Goal: Transaction & Acquisition: Purchase product/service

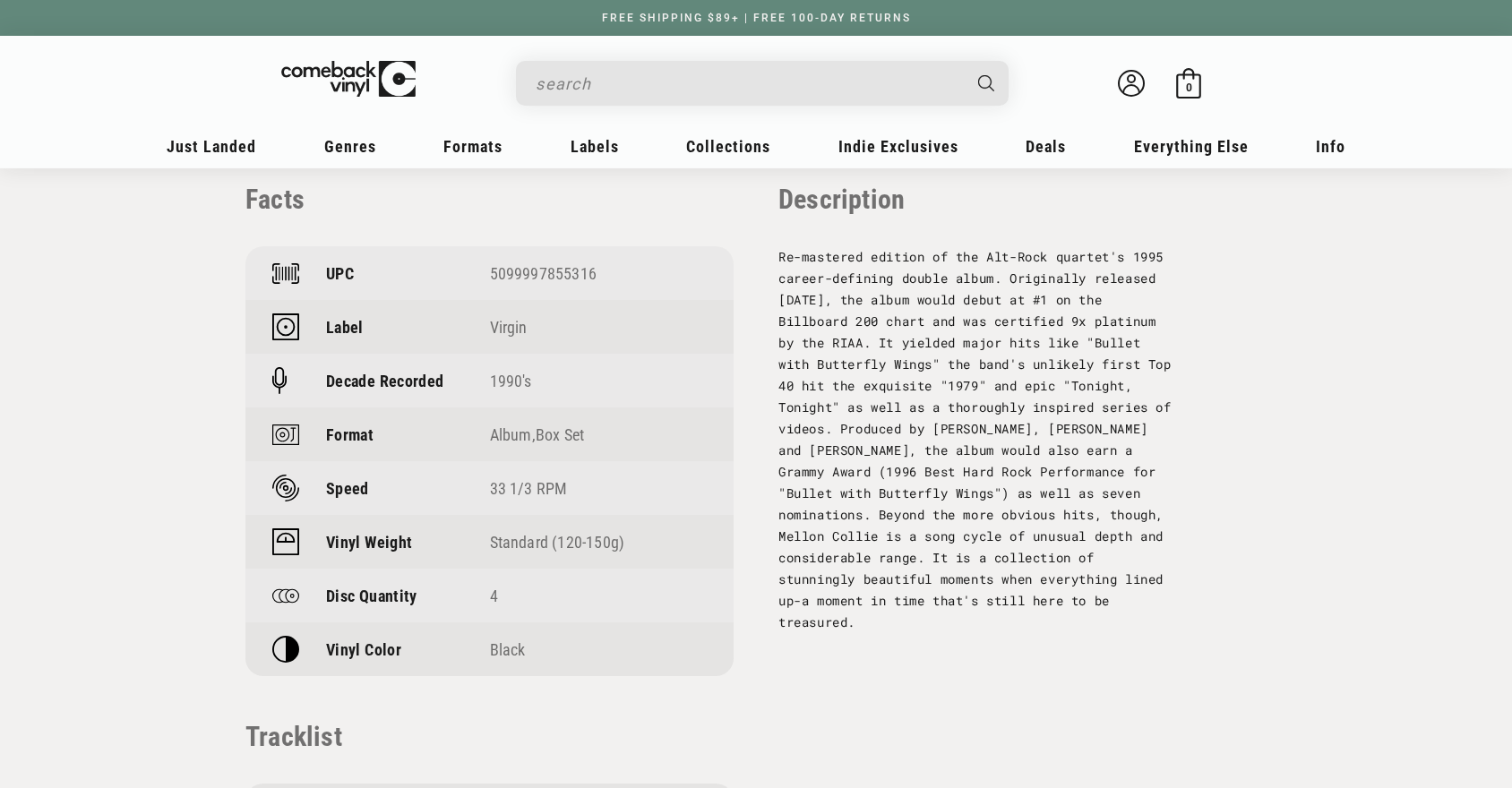
scroll to position [1285, 0]
drag, startPoint x: 491, startPoint y: 274, endPoint x: 595, endPoint y: 275, distance: 104.0
click at [595, 275] on div "5099997855316" at bounding box center [599, 272] width 218 height 19
copy div "5099997855316"
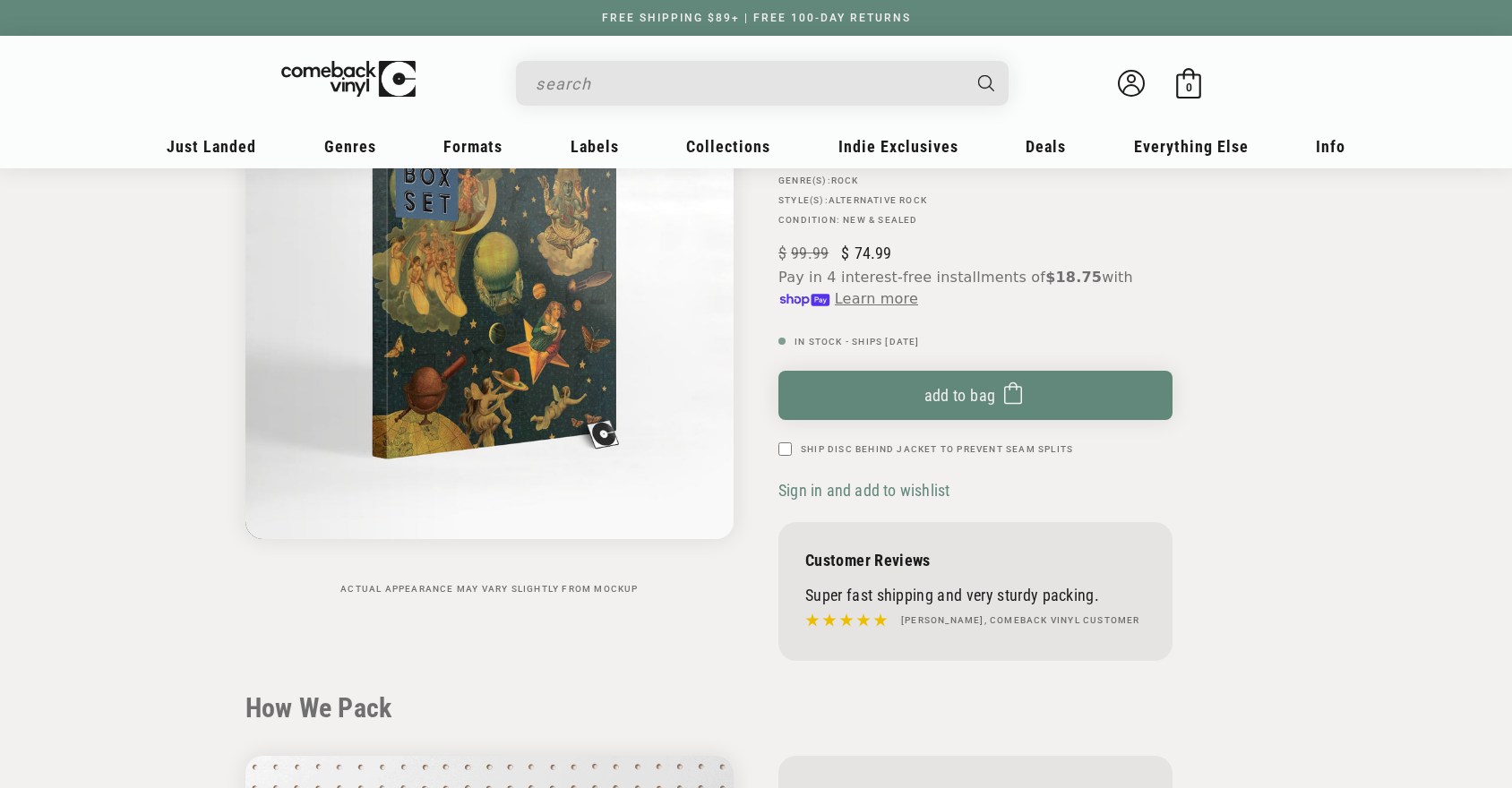
scroll to position [49, 0]
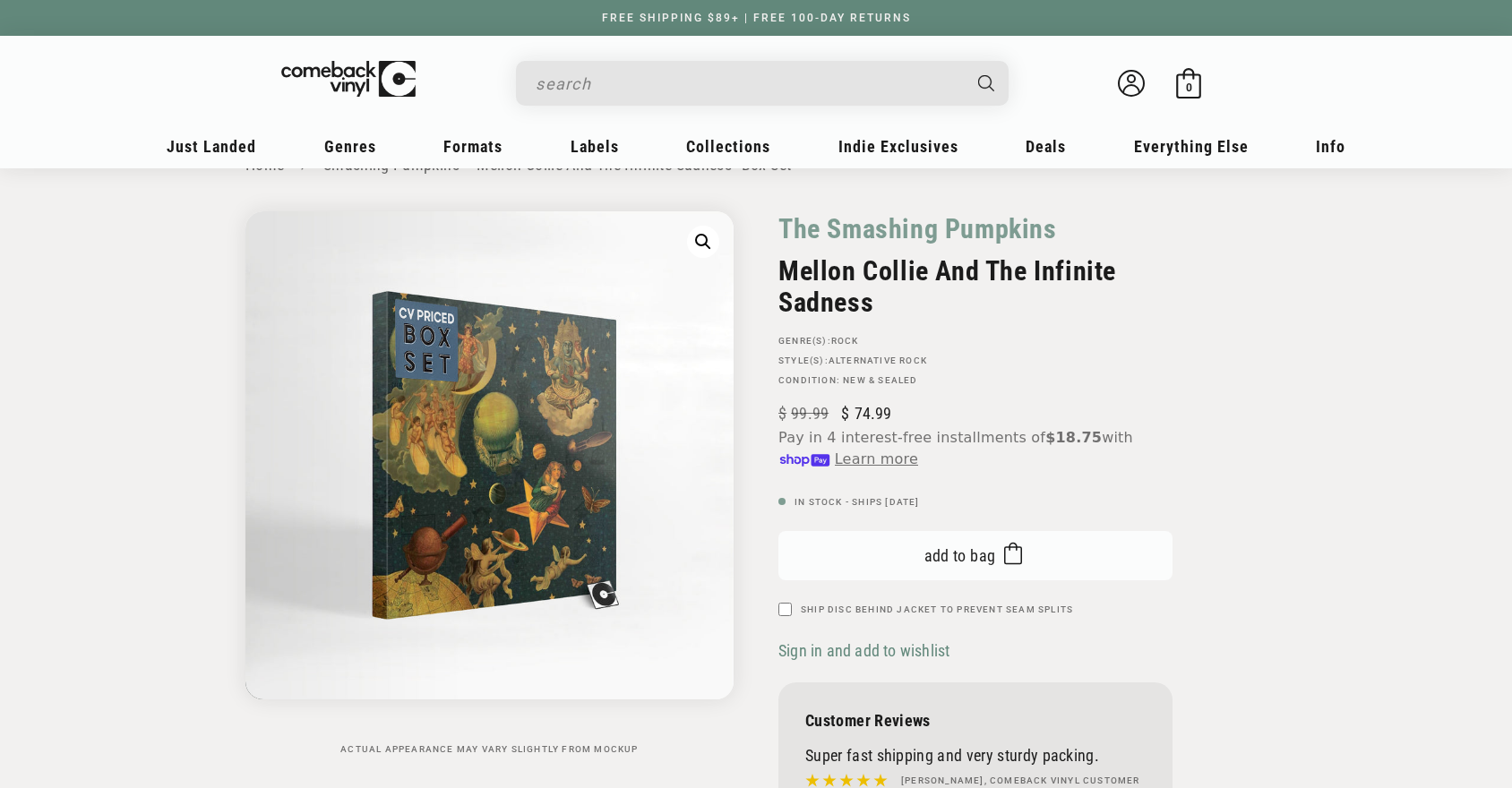
click at [947, 550] on span "Add to bag" at bounding box center [960, 556] width 71 height 19
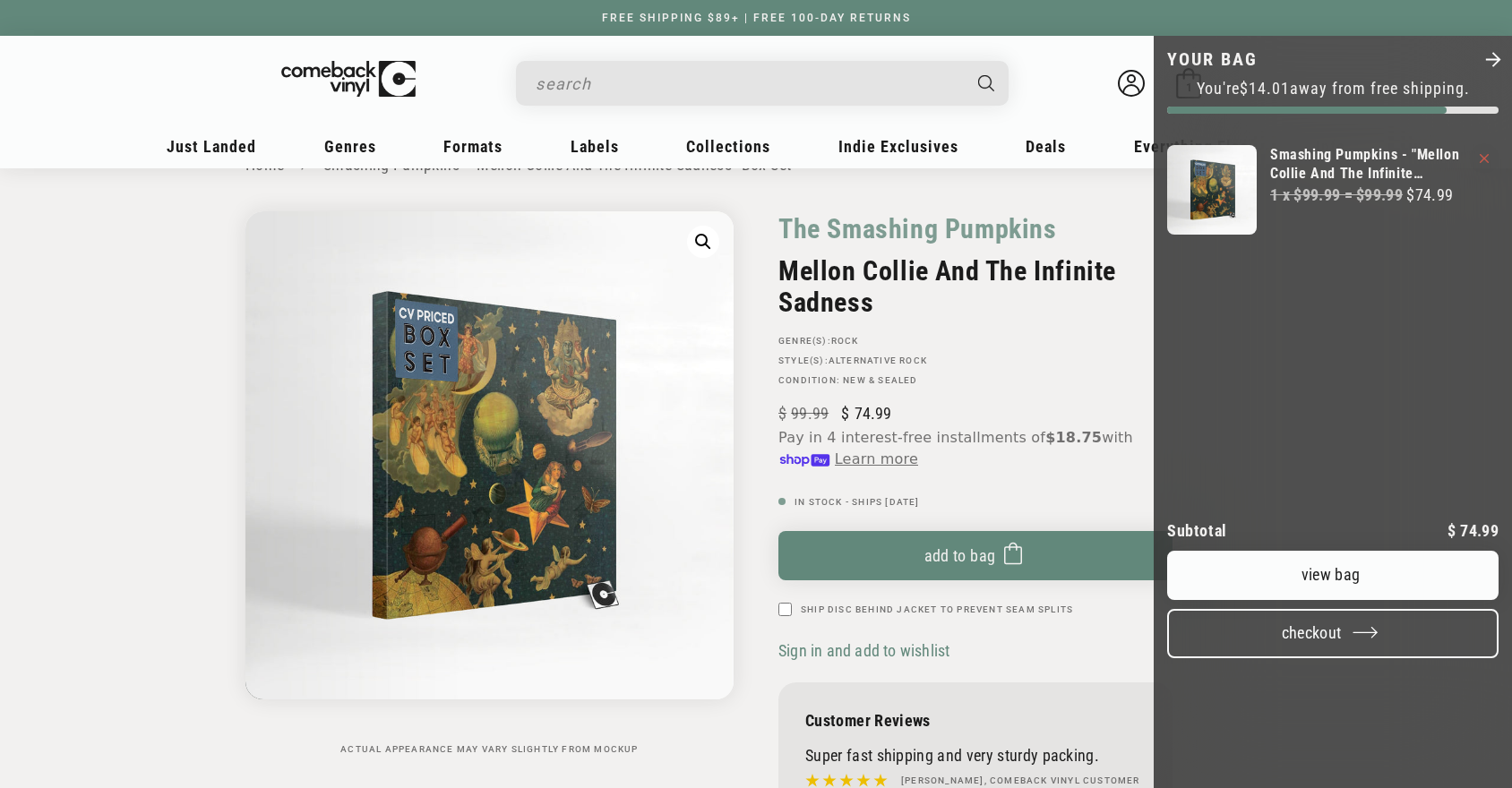
click at [1313, 658] on button "Checkout" at bounding box center [1333, 634] width 331 height 49
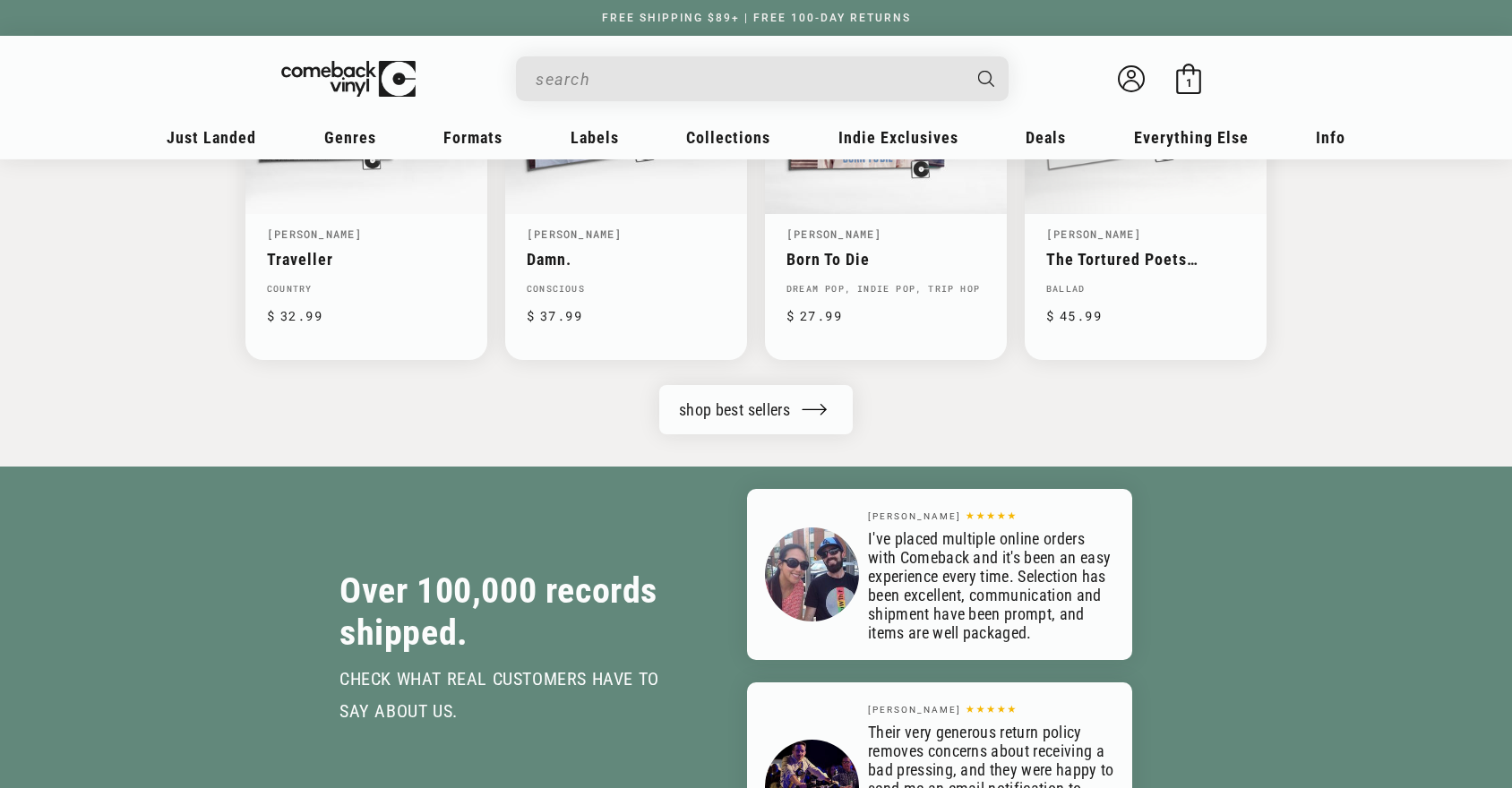
scroll to position [2039, 0]
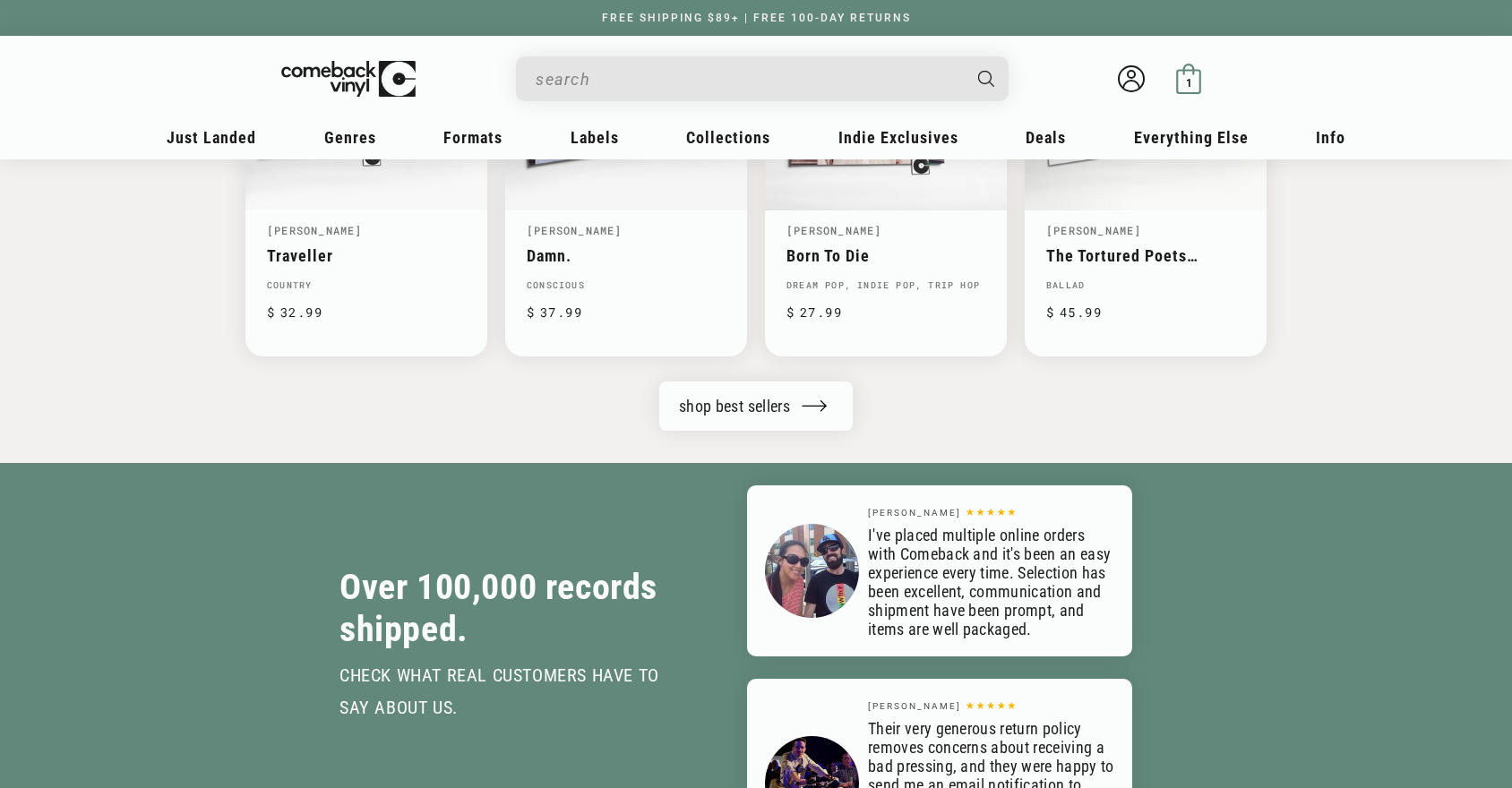
click at [1191, 84] on span "1" at bounding box center [1189, 82] width 6 height 14
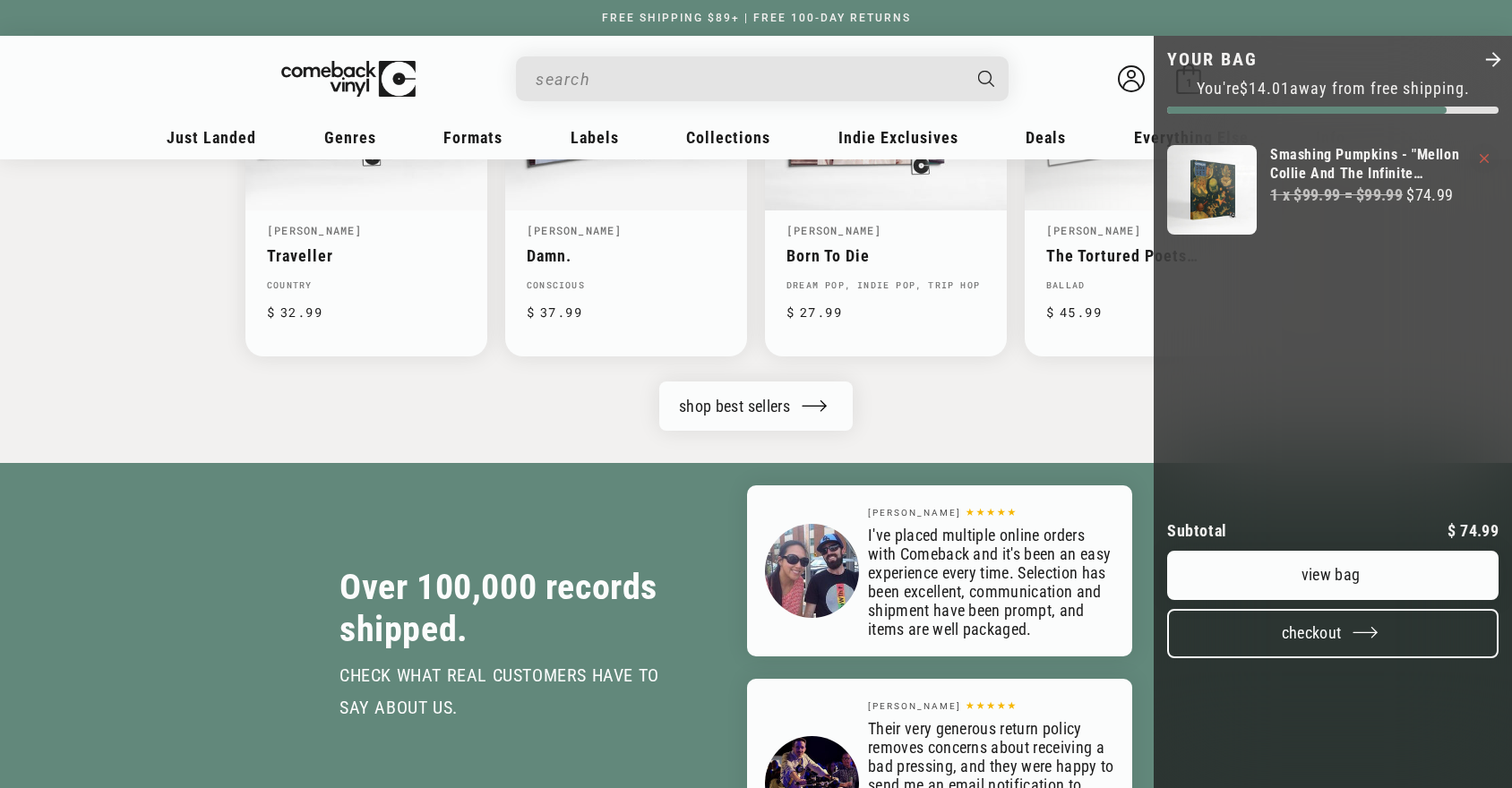
click at [1308, 658] on button "Checkout" at bounding box center [1333, 634] width 331 height 49
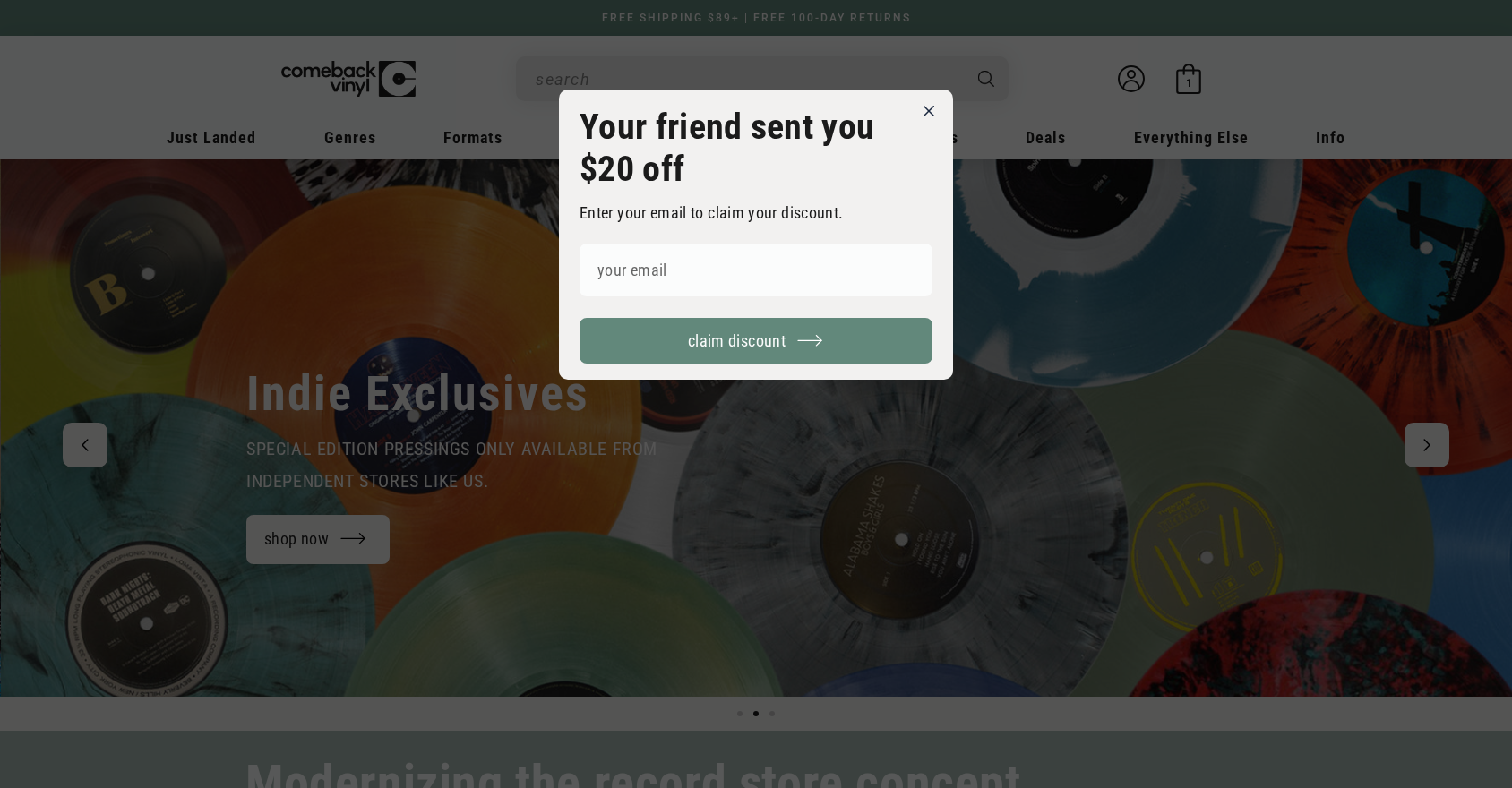
scroll to position [0, 1512]
click at [622, 275] on input at bounding box center [756, 270] width 353 height 53
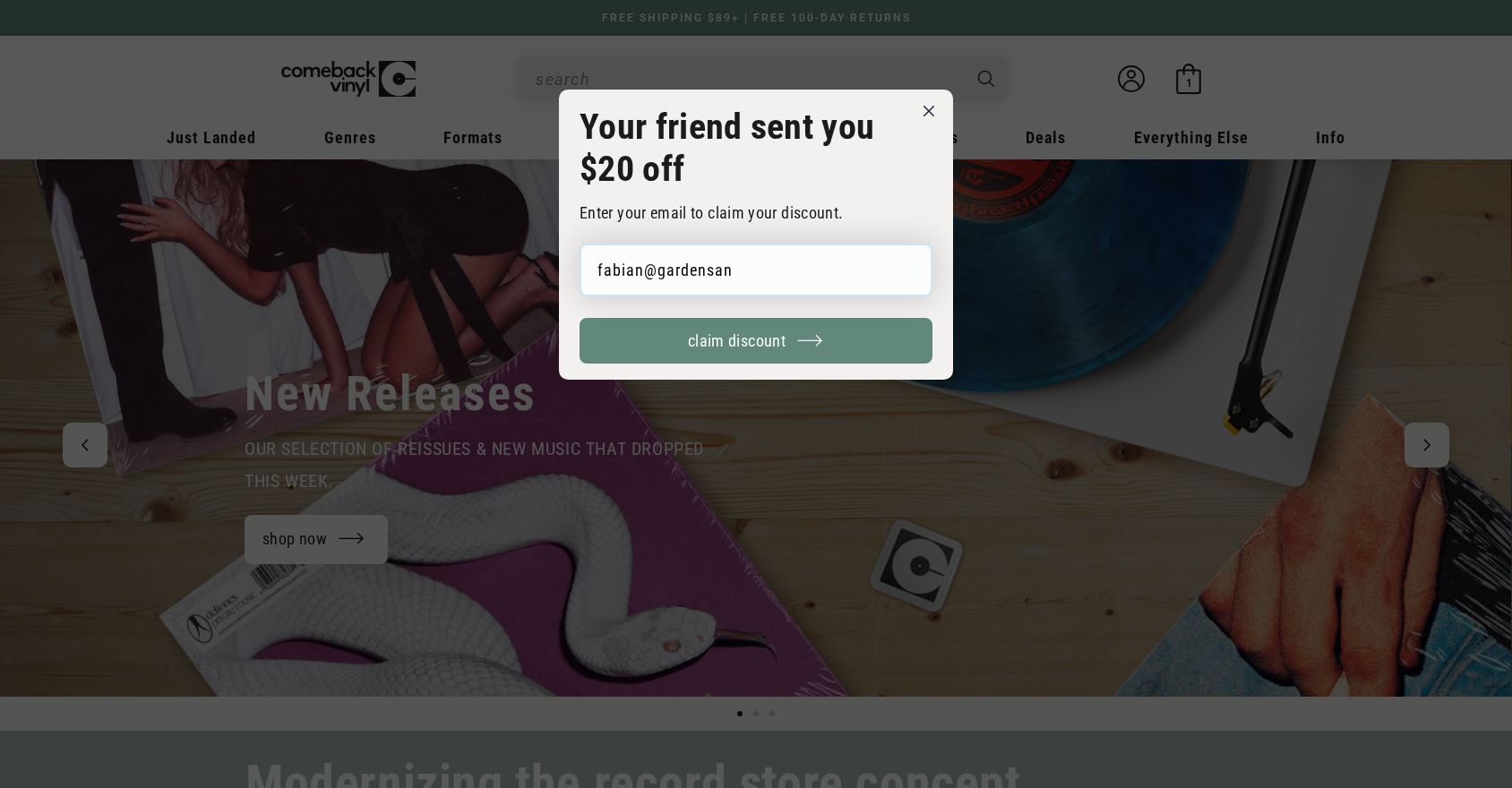
scroll to position [0, 0]
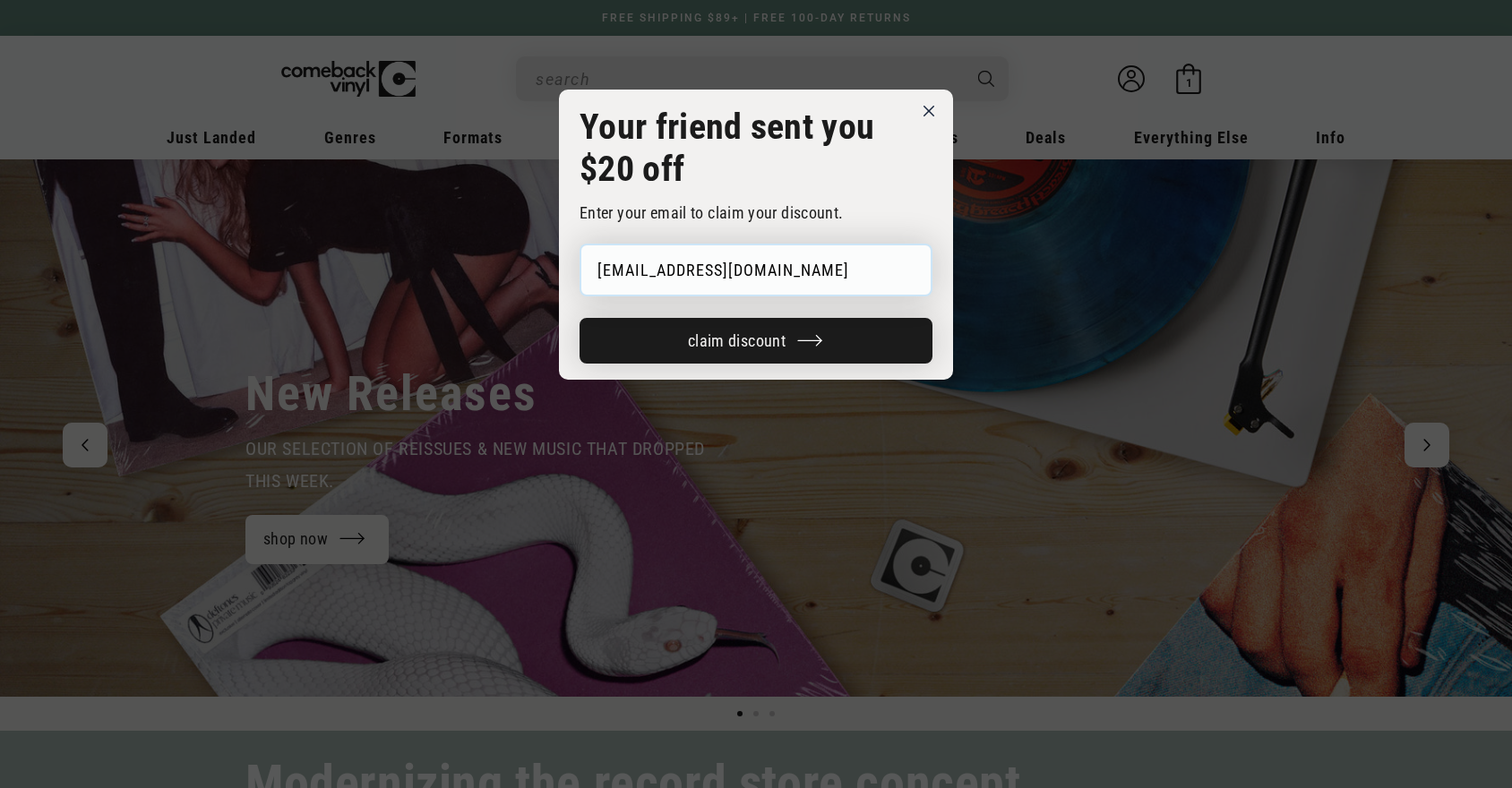
type input "fabian@gardensandmachines.com"
click at [744, 351] on span "claim discount" at bounding box center [737, 340] width 98 height 19
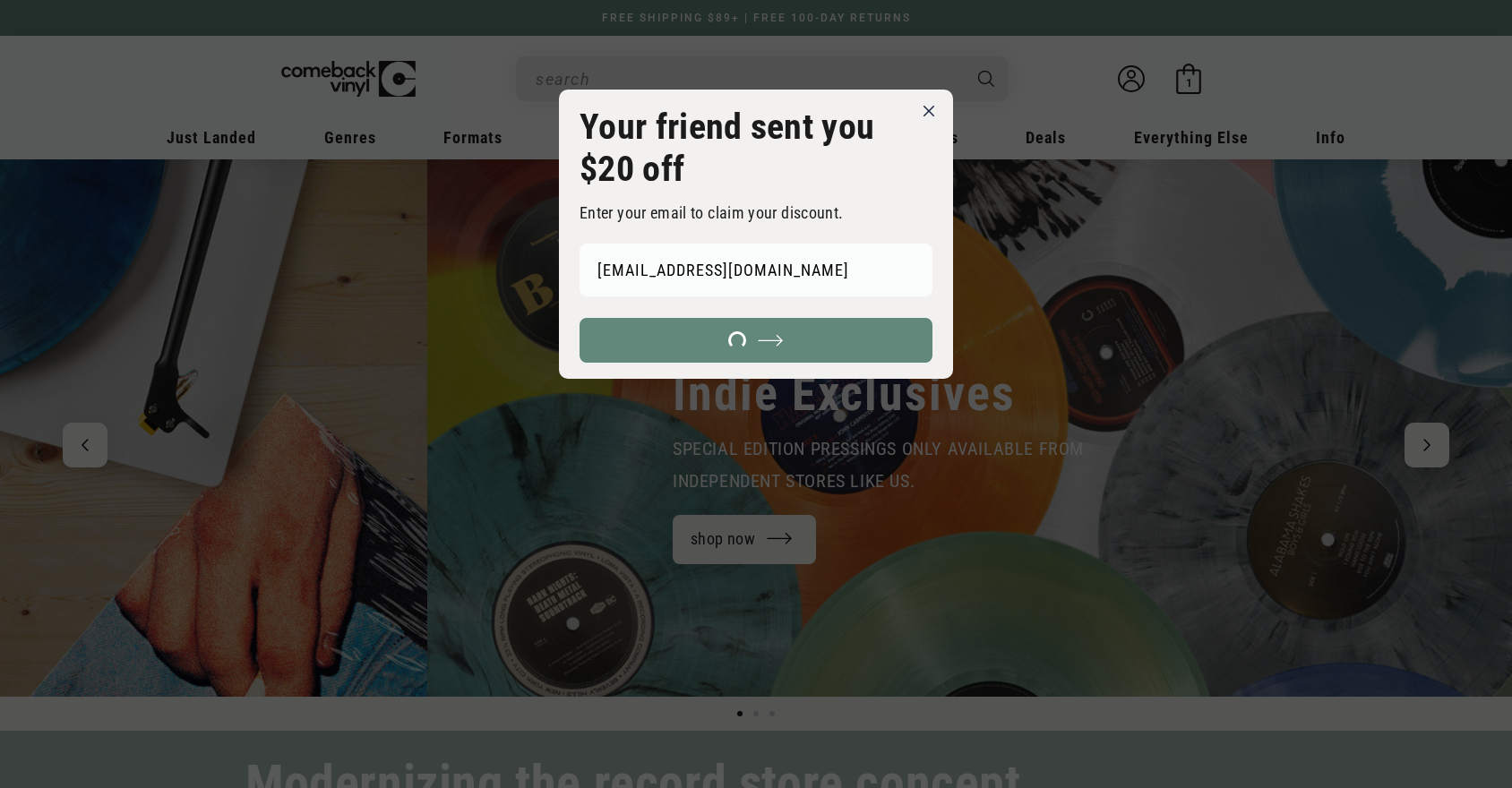
type input "FND1047"
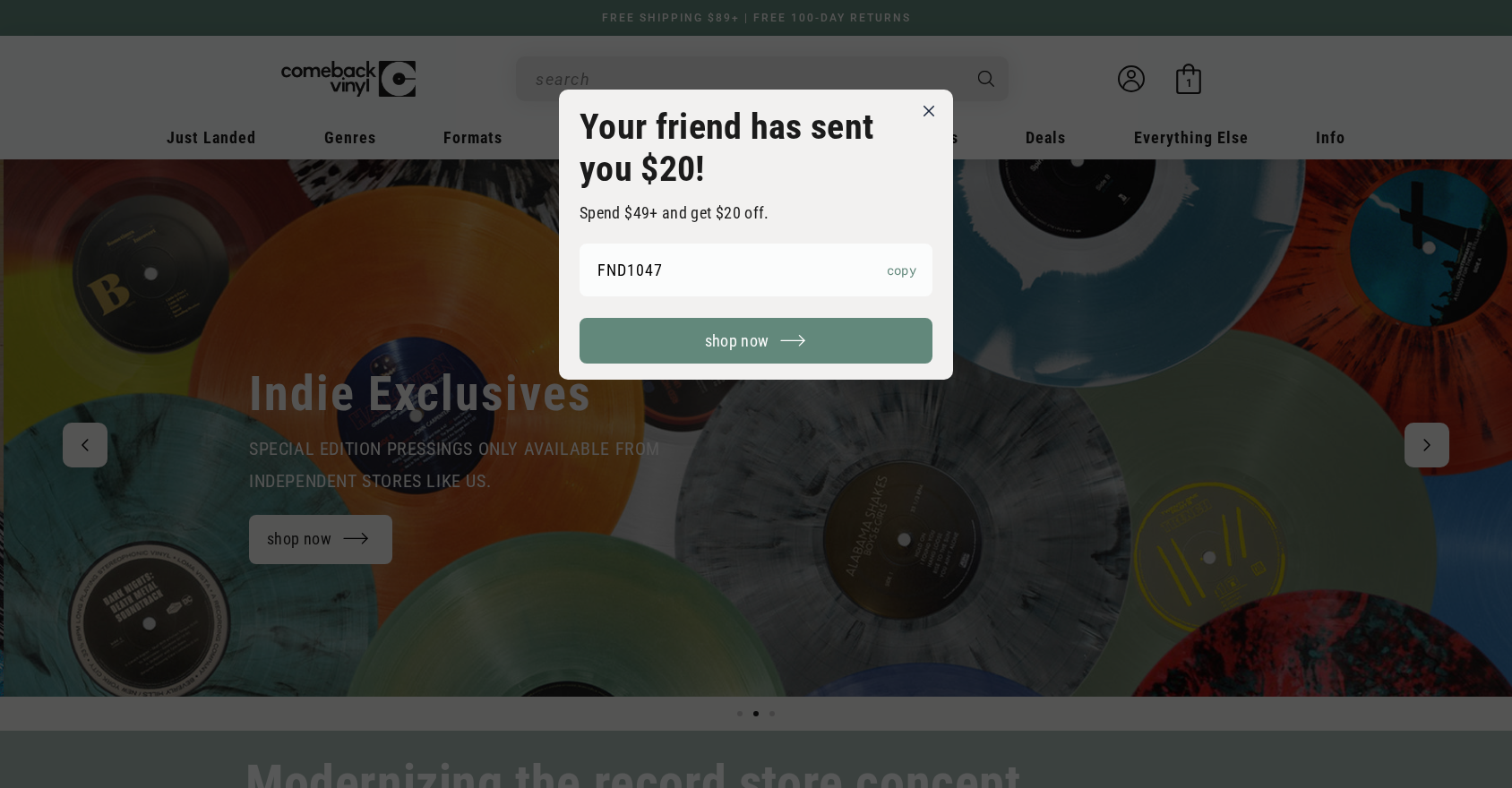
scroll to position [0, 1512]
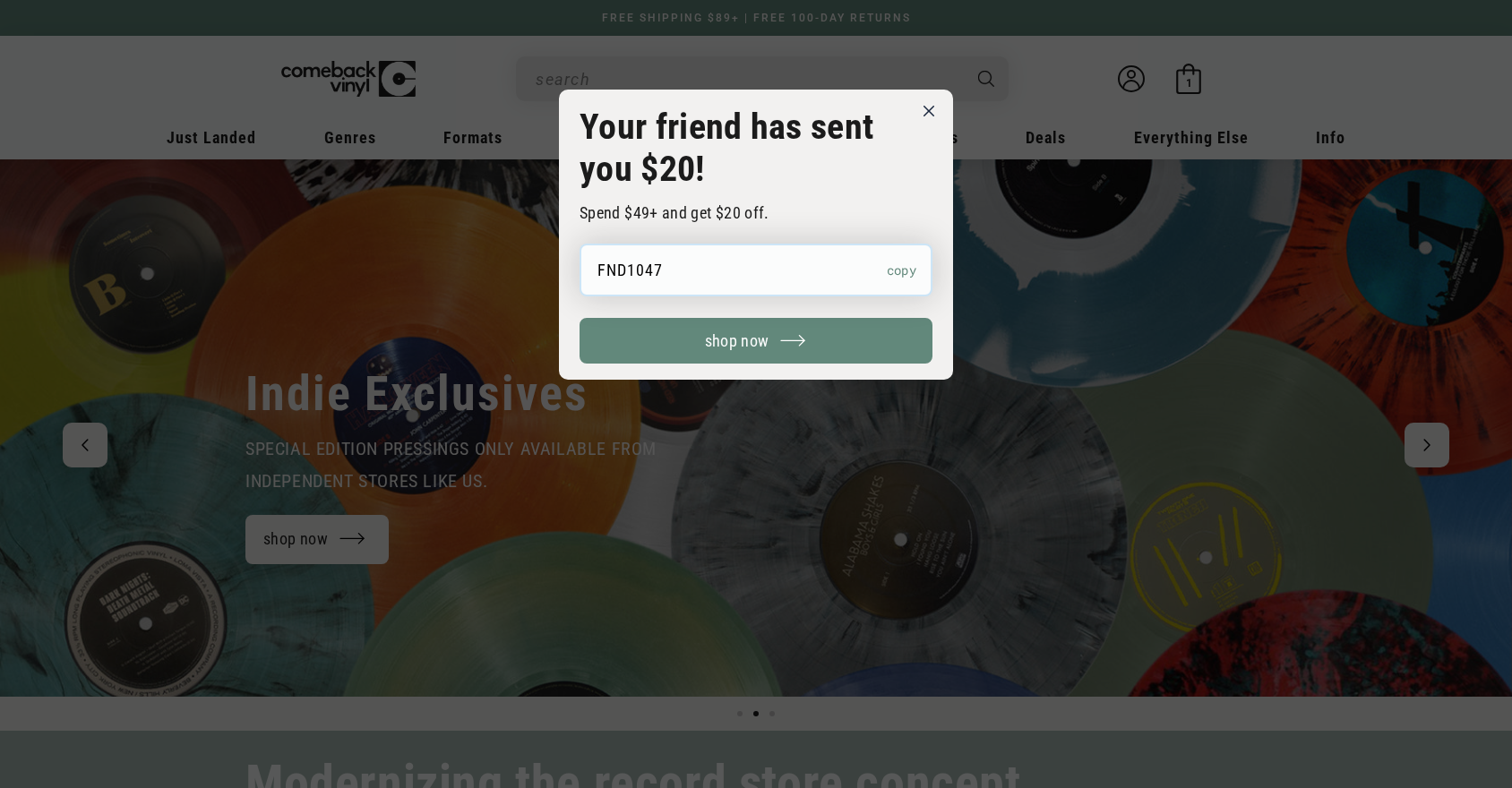
drag, startPoint x: 665, startPoint y: 274, endPoint x: 555, endPoint y: 274, distance: 110.0
click at [579, 274] on input "FND1047" at bounding box center [756, 270] width 353 height 53
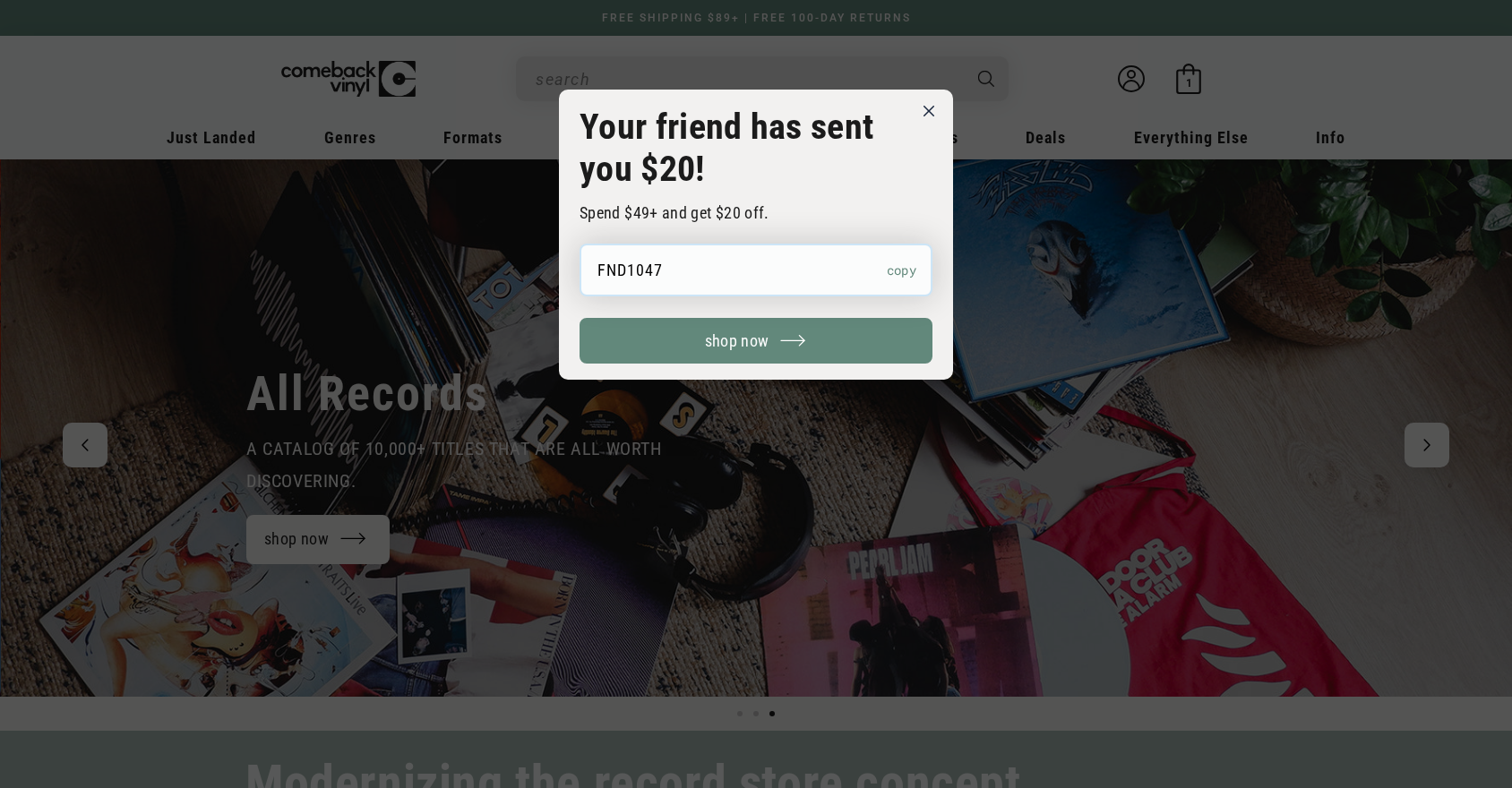
scroll to position [0, 3024]
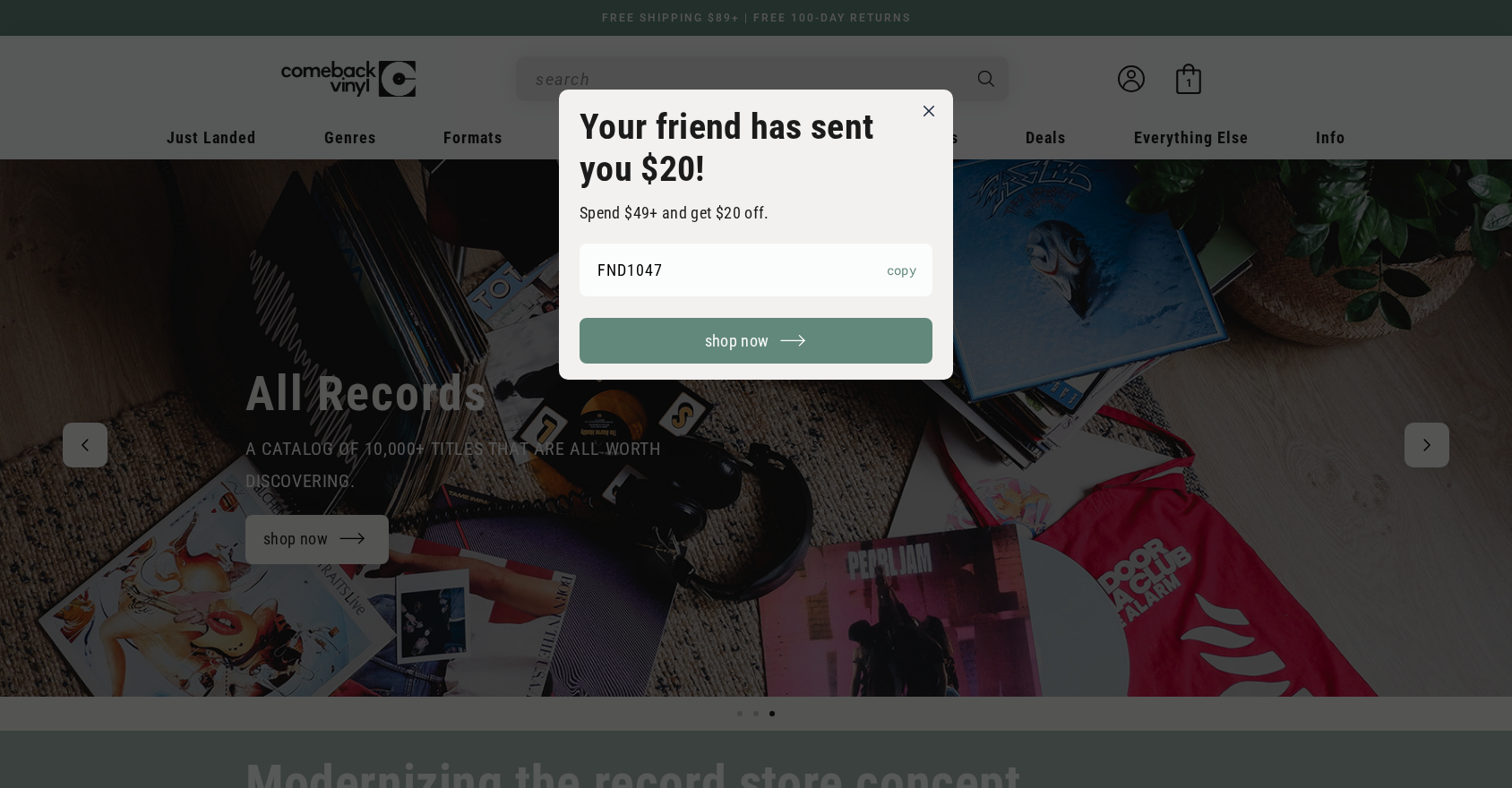
click at [929, 113] on icon at bounding box center [929, 111] width 11 height 11
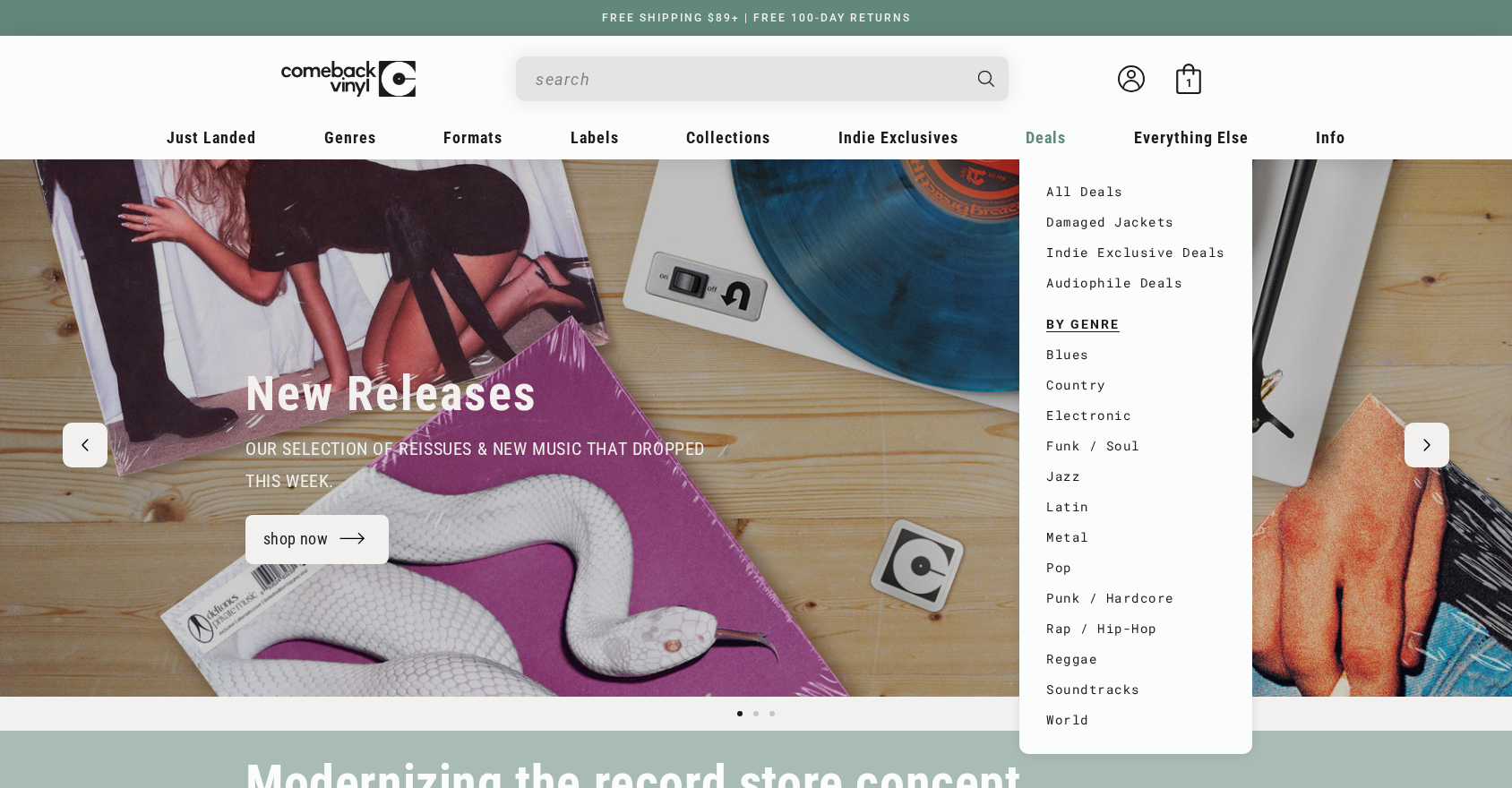
click at [1047, 152] on div "Deals" at bounding box center [1046, 143] width 53 height 43
click at [1056, 192] on link "All Deals" at bounding box center [1136, 191] width 179 height 30
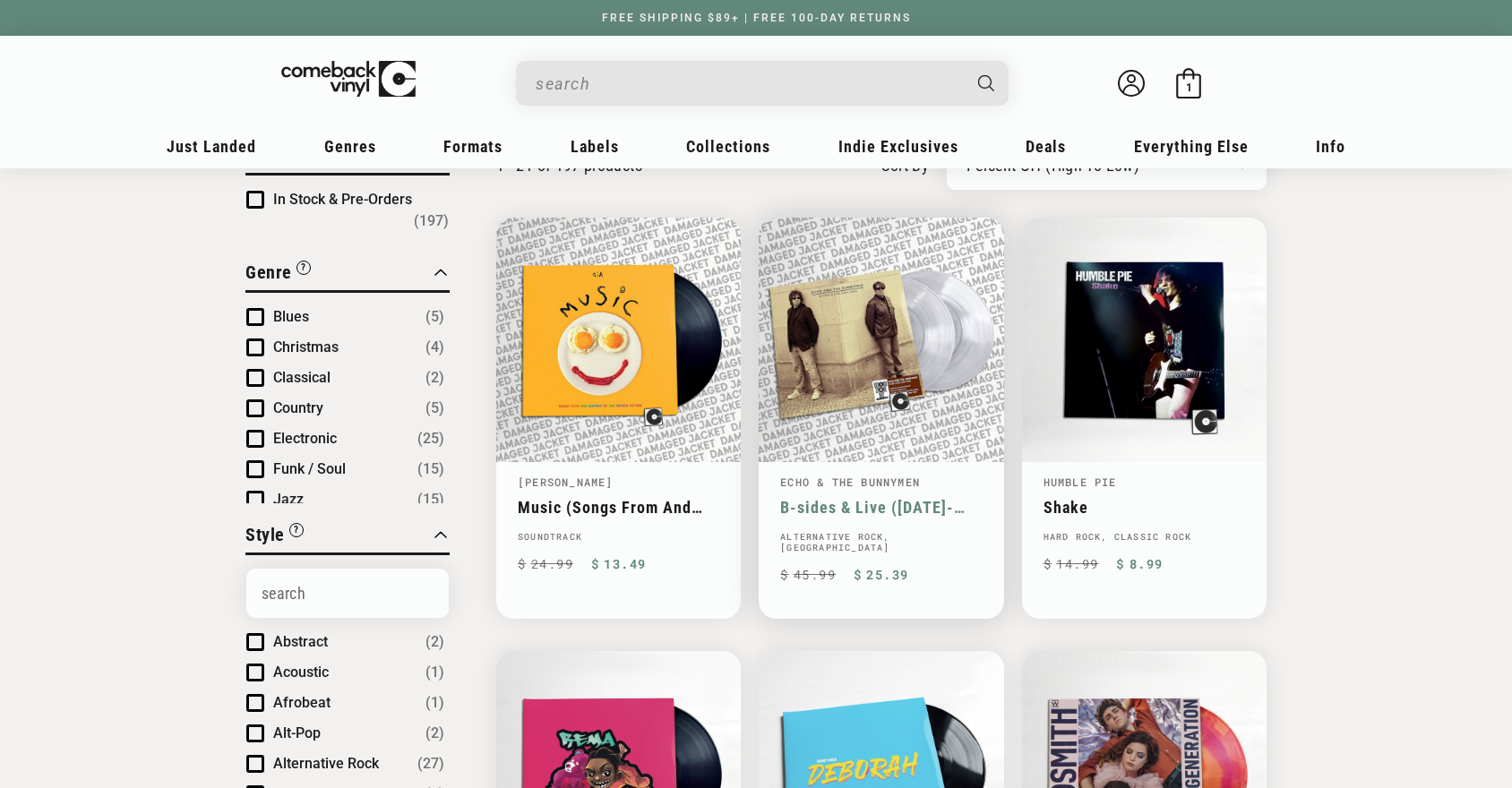
scroll to position [146, 0]
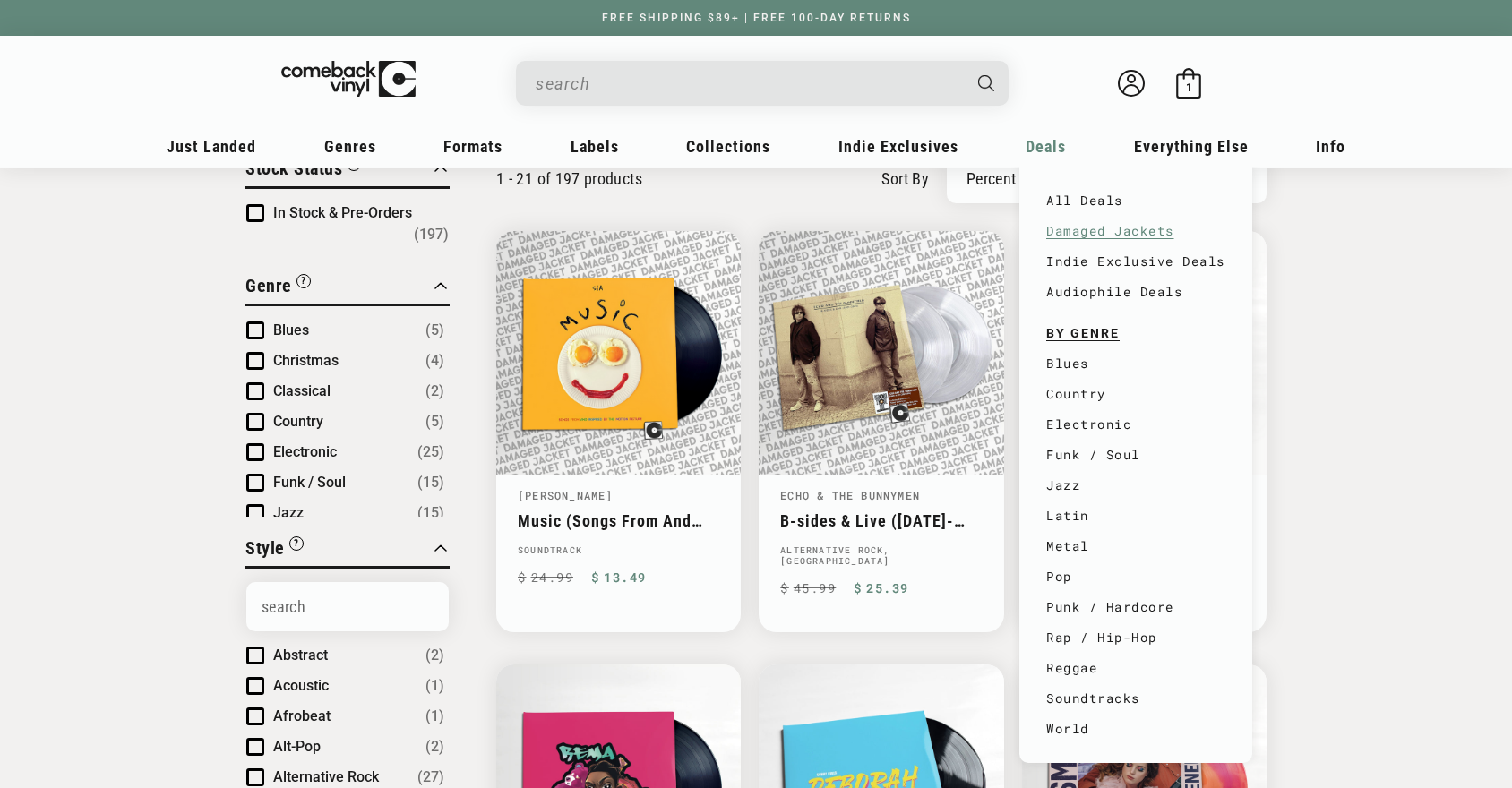
click at [1056, 232] on link "Damaged Jackets" at bounding box center [1136, 231] width 179 height 30
